Goal: Obtain resource: Download file/media

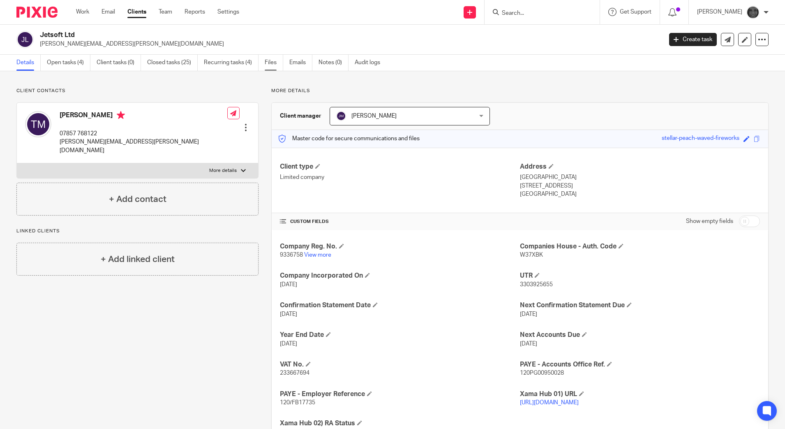
click at [270, 64] on link "Files" at bounding box center [274, 63] width 19 height 16
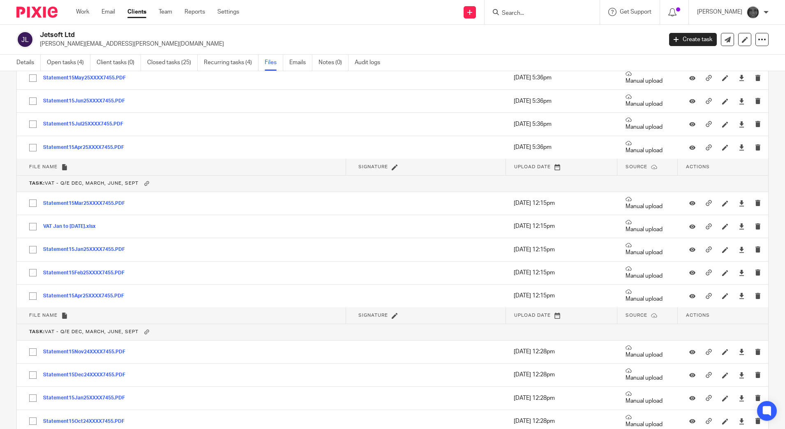
scroll to position [1028, 0]
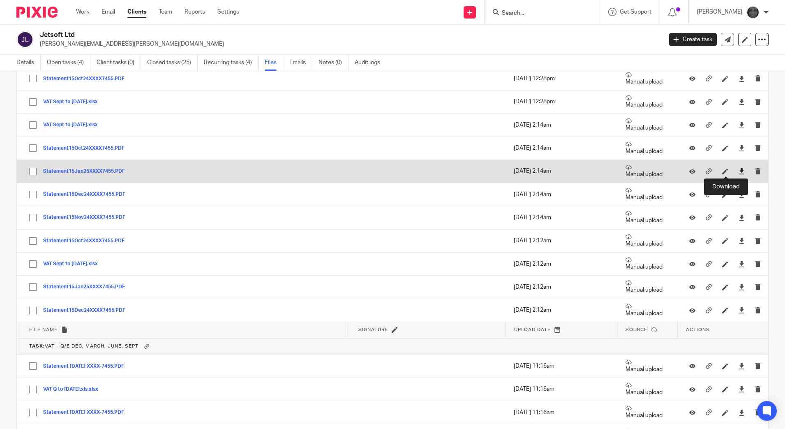
click at [739, 174] on icon at bounding box center [742, 171] width 6 height 6
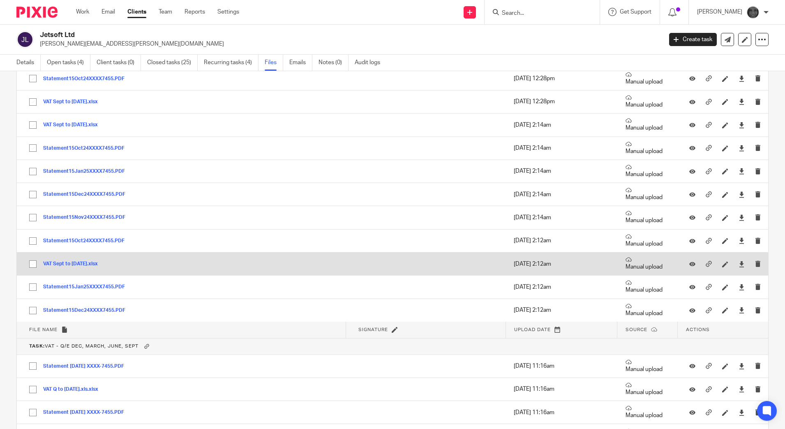
click at [86, 262] on button "VAT Sept to [DATE].xlsx" at bounding box center [73, 264] width 61 height 6
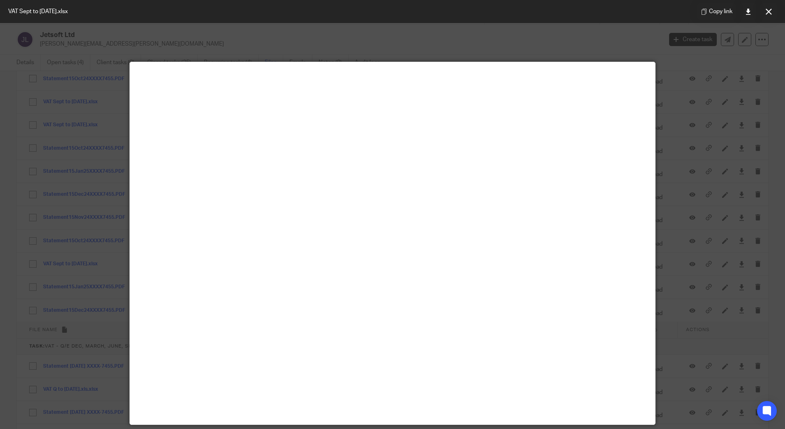
click at [775, 11] on button at bounding box center [769, 11] width 16 height 16
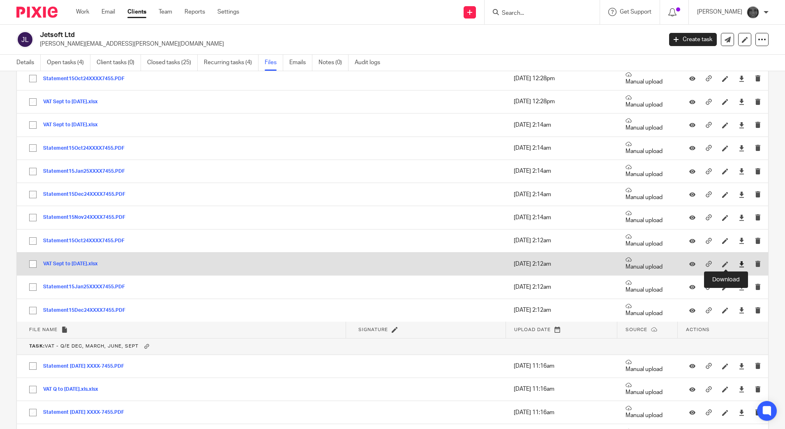
click at [739, 264] on icon at bounding box center [742, 264] width 6 height 6
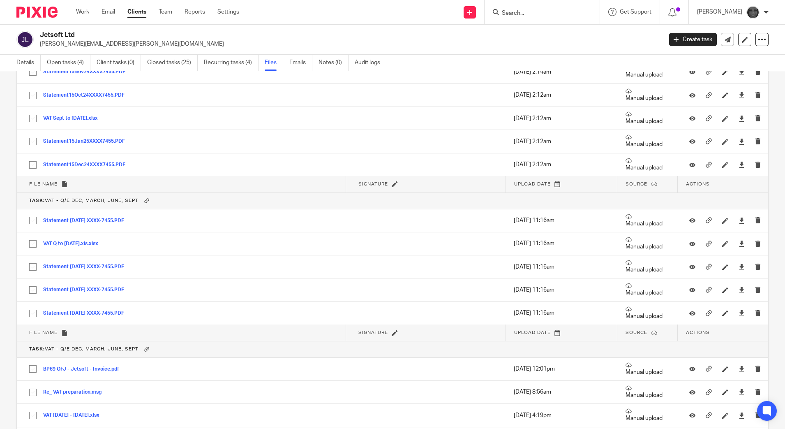
scroll to position [1082, 0]
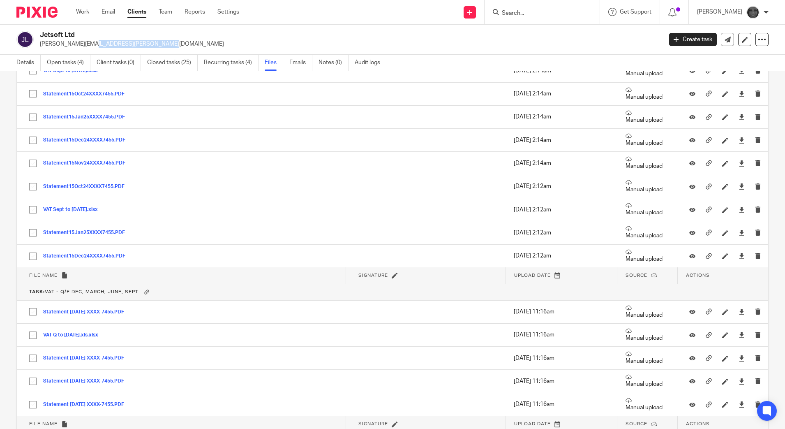
drag, startPoint x: 107, startPoint y: 45, endPoint x: 39, endPoint y: 52, distance: 68.6
click at [39, 52] on div "Jetsoft Ltd [PERSON_NAME][EMAIL_ADDRESS][PERSON_NAME][DOMAIN_NAME] Create task …" at bounding box center [392, 40] width 785 height 30
copy p "[PERSON_NAME][EMAIL_ADDRESS][PERSON_NAME][DOMAIN_NAME]"
